Goal: Information Seeking & Learning: Learn about a topic

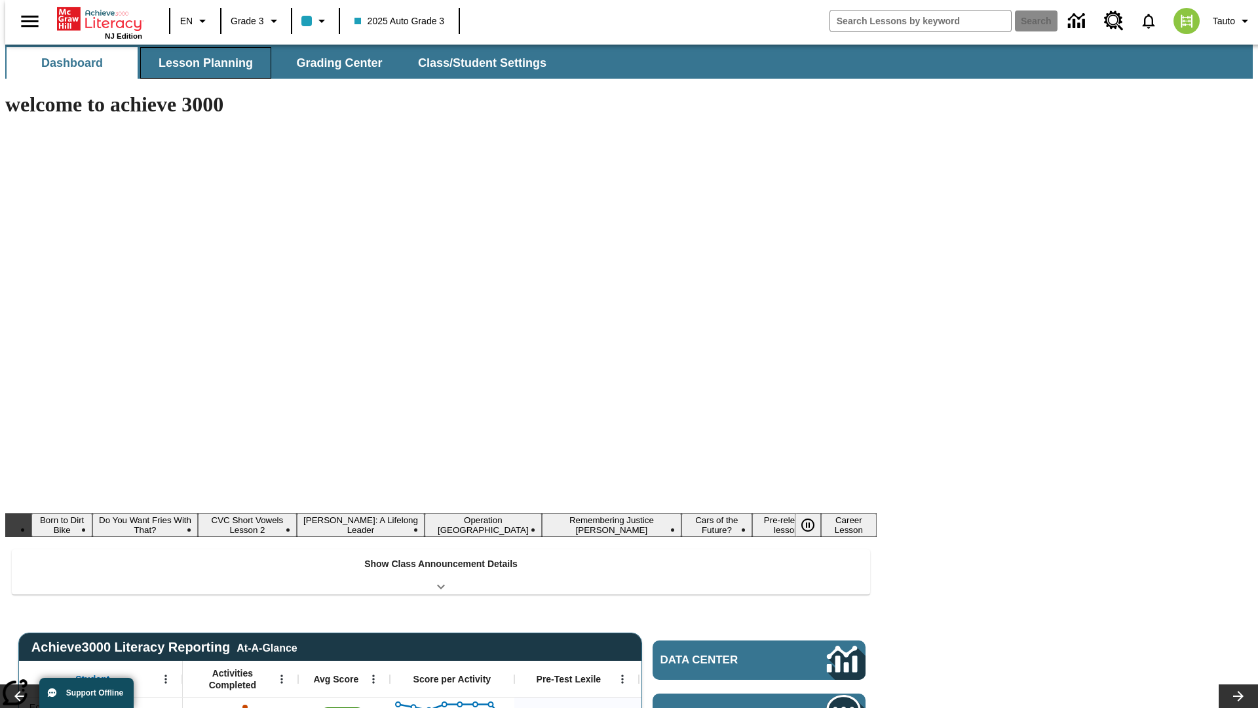
click at [200, 63] on button "Lesson Planning" at bounding box center [205, 62] width 131 height 31
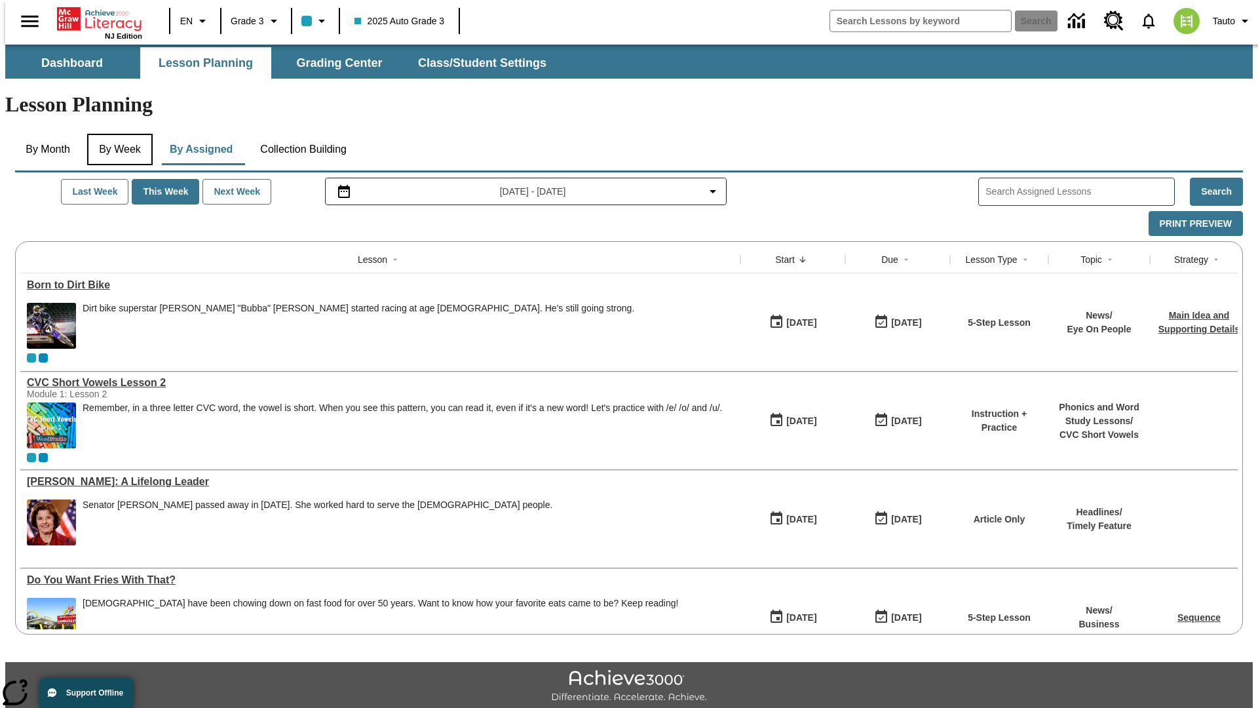
click at [117, 134] on button "By Week" at bounding box center [120, 149] width 66 height 31
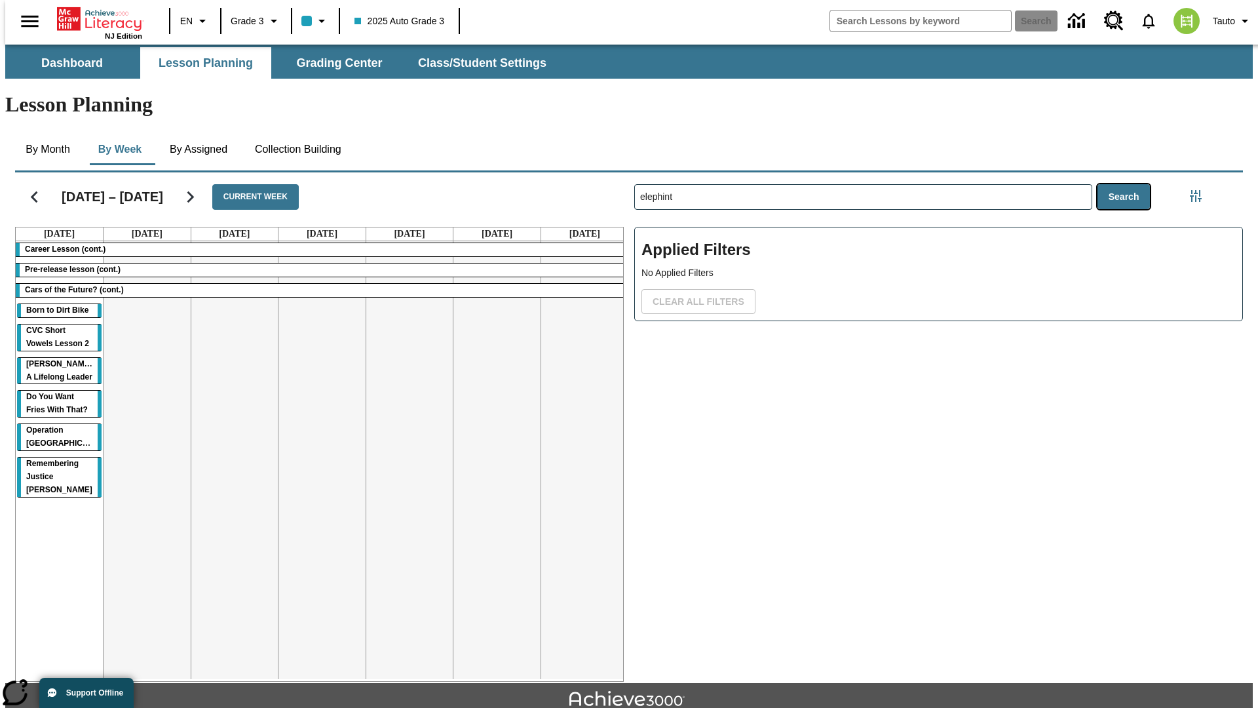
click at [1127, 184] on button "Search" at bounding box center [1123, 197] width 53 height 26
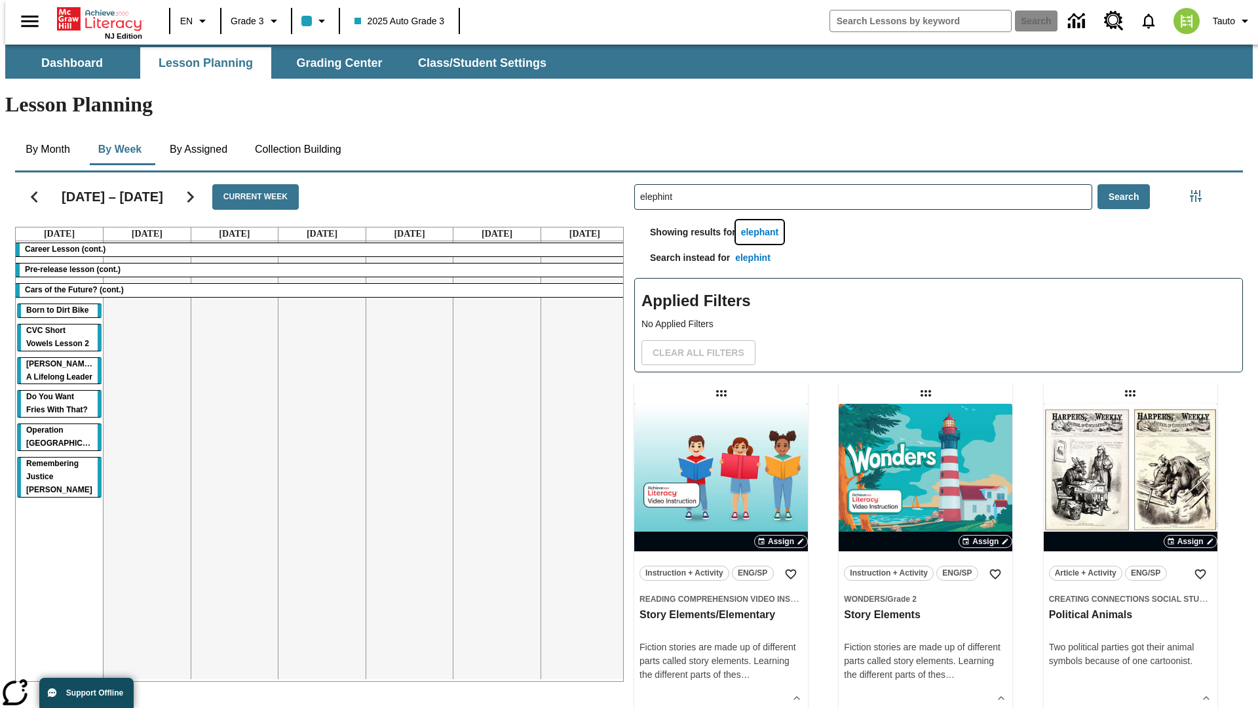
click at [762, 220] on button "elephant" at bounding box center [760, 232] width 48 height 24
type input "elephant"
